Goal: Transaction & Acquisition: Obtain resource

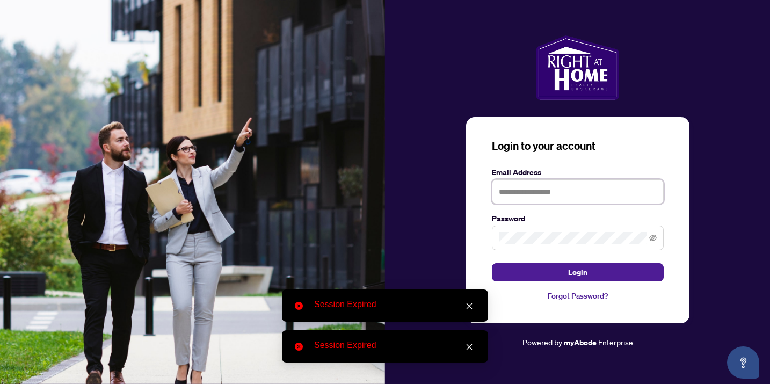
click at [567, 191] on input "text" at bounding box center [578, 191] width 172 height 25
type input "**********"
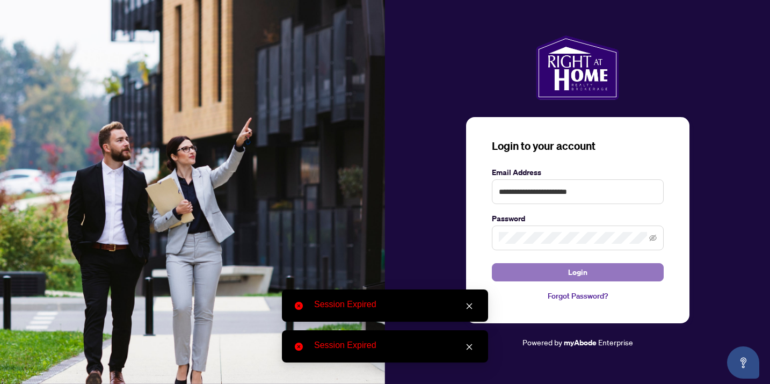
click at [573, 277] on span "Login" at bounding box center [577, 272] width 19 height 17
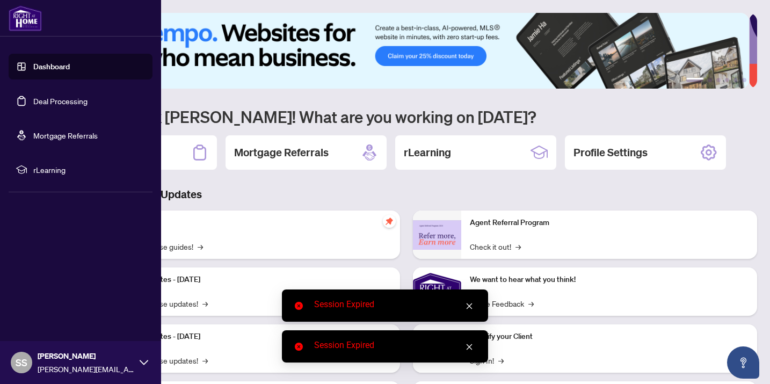
click at [52, 106] on link "Deal Processing" at bounding box center [60, 101] width 54 height 10
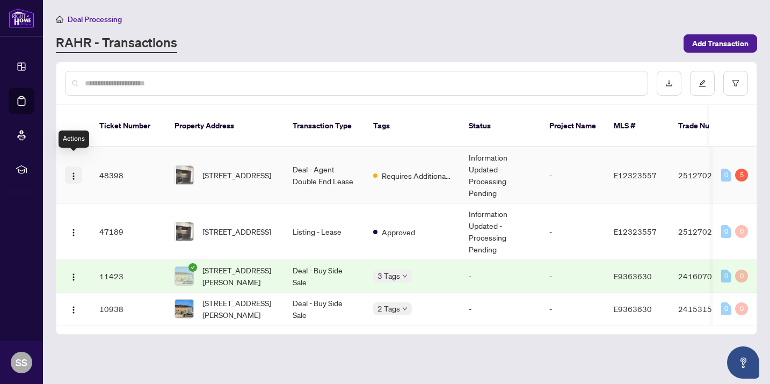
click at [79, 166] on button "button" at bounding box center [73, 174] width 17 height 17
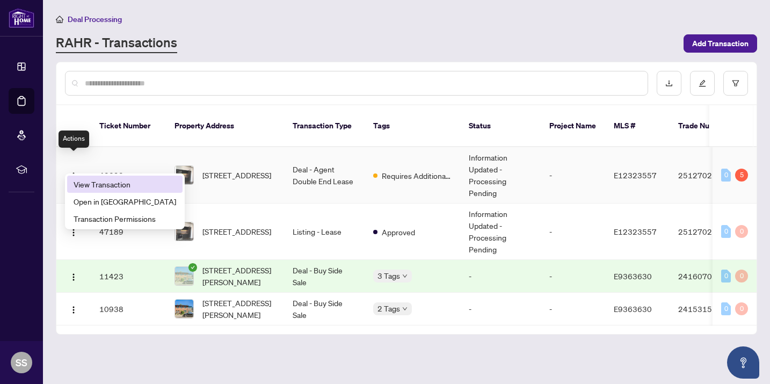
click at [99, 182] on span "View Transaction" at bounding box center [125, 184] width 103 height 12
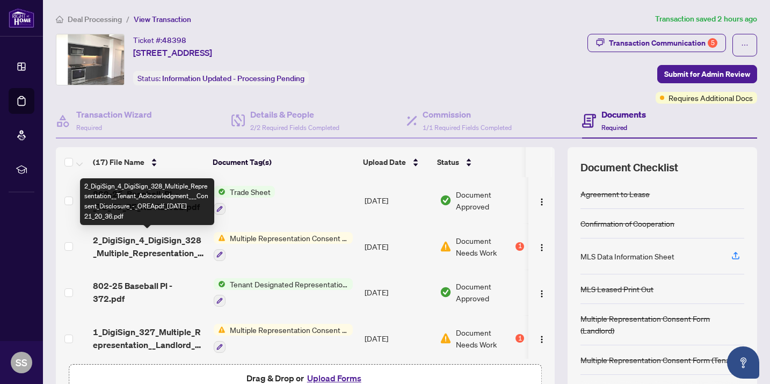
click at [156, 243] on span "2_DigiSign_4_DigiSign_328_Multiple_Representation__Tenant_Acknowledgment___Cons…" at bounding box center [149, 247] width 112 height 26
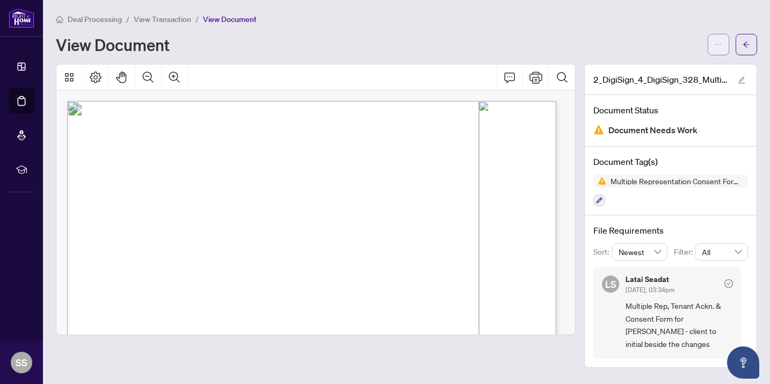
click at [720, 49] on span "button" at bounding box center [719, 44] width 8 height 17
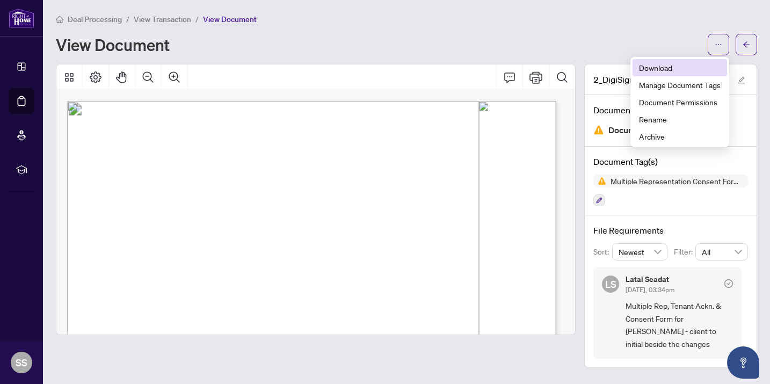
click at [680, 66] on span "Download" at bounding box center [680, 68] width 82 height 12
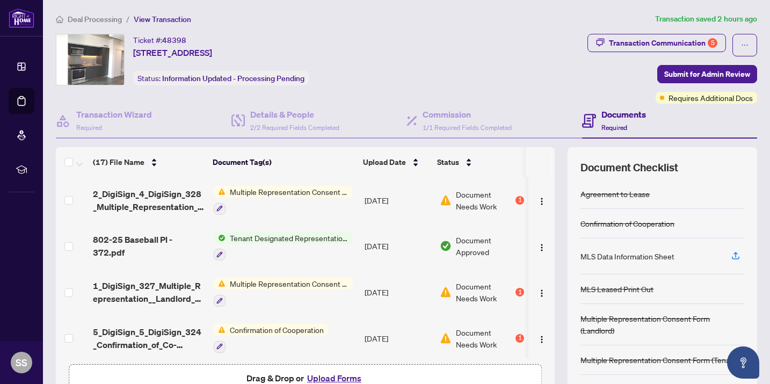
scroll to position [46, 0]
click at [150, 290] on span "1_DigiSign_327_Multiple_Representation__Landlord_Acknowledgment___Consent_Discl…" at bounding box center [149, 292] width 112 height 26
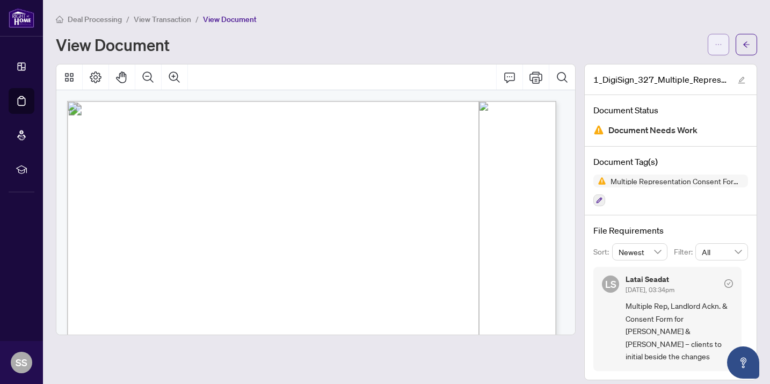
click at [714, 48] on button "button" at bounding box center [718, 44] width 21 height 21
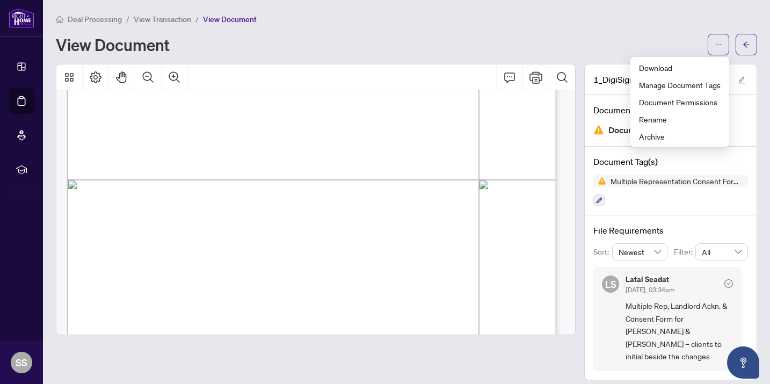
scroll to position [405, 0]
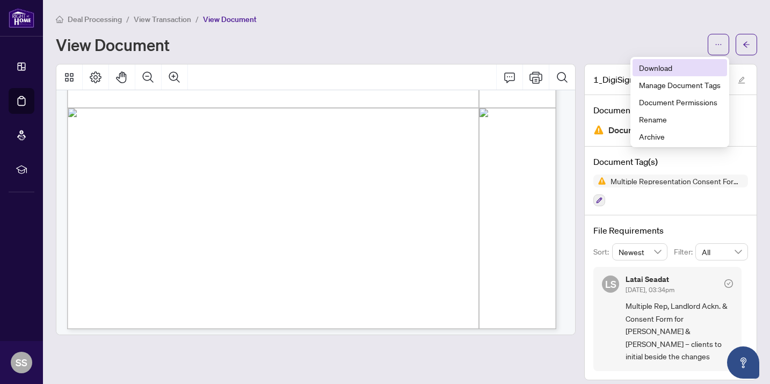
click at [674, 66] on span "Download" at bounding box center [680, 68] width 82 height 12
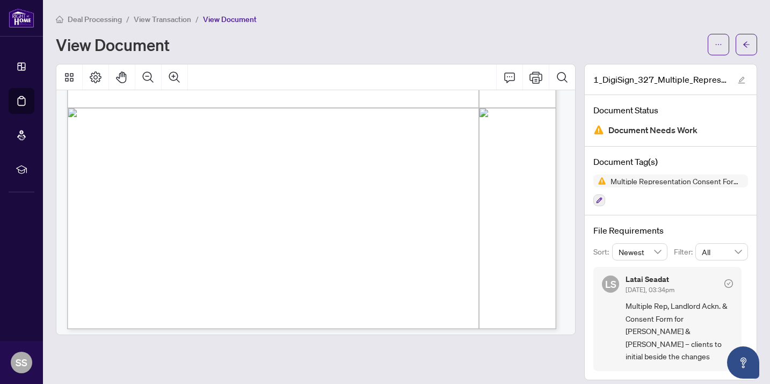
click at [106, 64] on div at bounding box center [316, 199] width 520 height 271
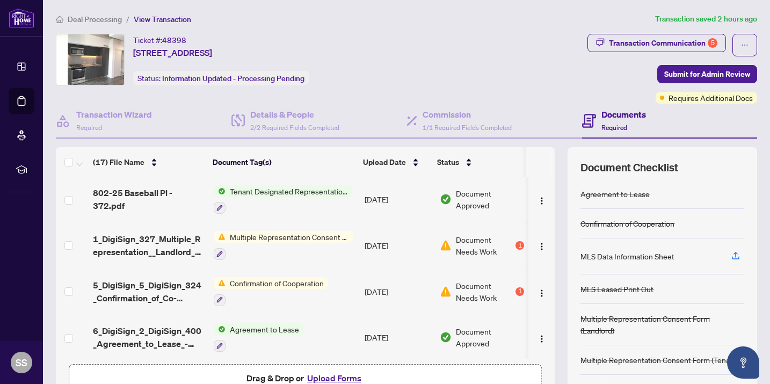
scroll to position [105, 0]
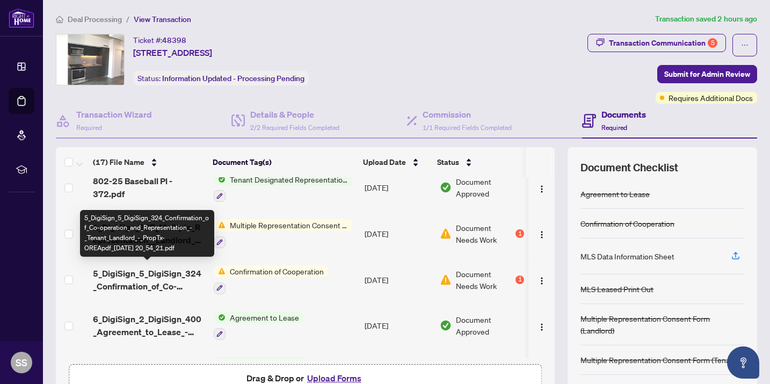
click at [163, 284] on span "5_DigiSign_5_DigiSign_324_Confirmation_of_Co-operation_and_Representation_-_Ten…" at bounding box center [149, 280] width 112 height 26
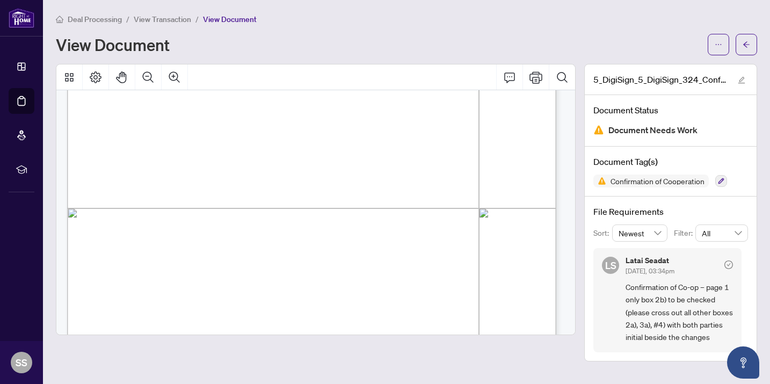
scroll to position [246, 0]
click at [716, 50] on span "button" at bounding box center [719, 44] width 8 height 17
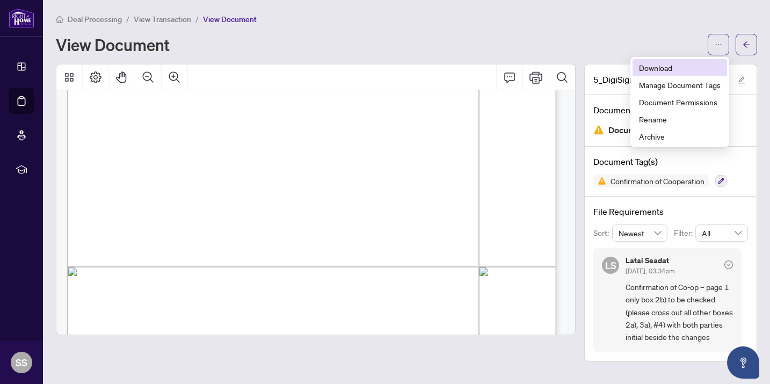
click at [683, 68] on span "Download" at bounding box center [680, 68] width 82 height 12
